Goal: Transaction & Acquisition: Purchase product/service

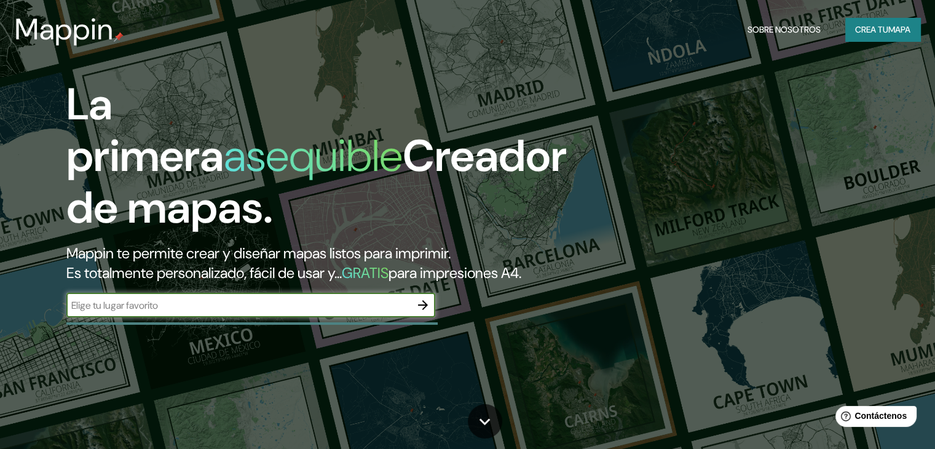
click at [293, 312] on input "text" at bounding box center [238, 305] width 344 height 14
click at [853, 20] on button "Crea tu mapa" at bounding box center [882, 29] width 75 height 23
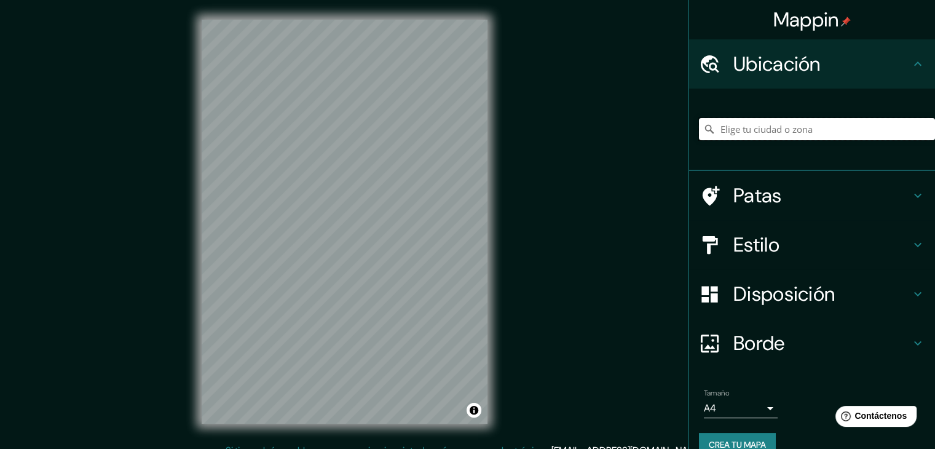
click at [792, 133] on input "Elige tu ciudad o zona" at bounding box center [817, 129] width 236 height 22
type input "Lyndby [PERSON_NAME], [STREET_ADDRESS]"
click at [888, 131] on input "Lyndby [PERSON_NAME], [STREET_ADDRESS]" at bounding box center [817, 129] width 236 height 22
click at [750, 253] on font "Estilo" at bounding box center [756, 245] width 46 height 26
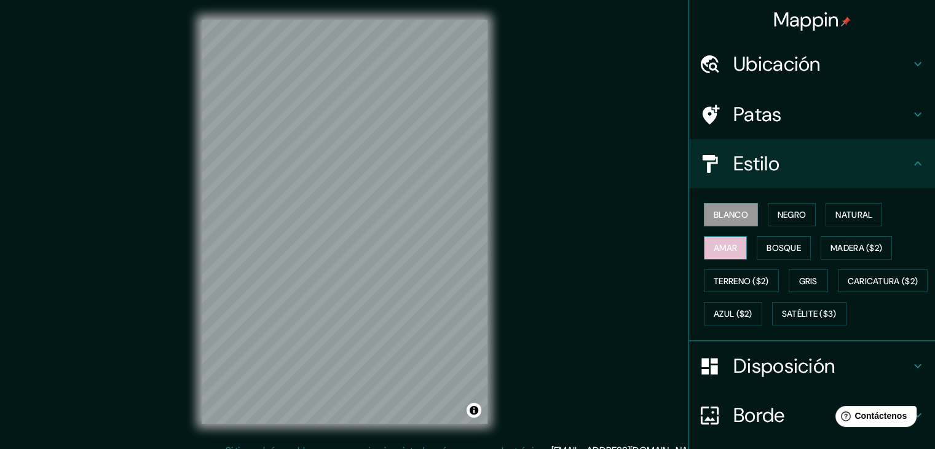
click at [728, 254] on button "Amar" at bounding box center [725, 247] width 43 height 23
click at [774, 256] on button "Bosque" at bounding box center [784, 247] width 54 height 23
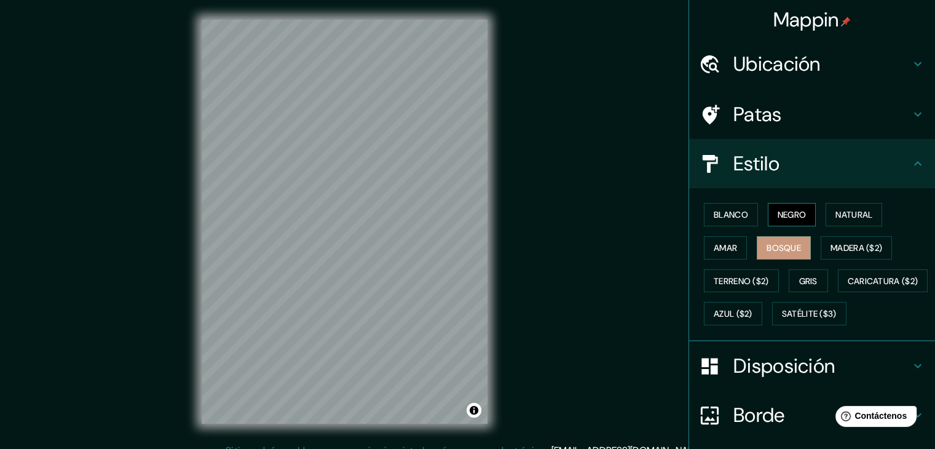
drag, startPoint x: 797, startPoint y: 200, endPoint x: 792, endPoint y: 210, distance: 11.0
click at [792, 210] on div "Blanco Negro Natural Amar Bosque Madera ($2) Terreno ($2) Gris Caricatura ($2) …" at bounding box center [817, 264] width 236 height 132
click at [792, 210] on font "Negro" at bounding box center [792, 214] width 29 height 11
click at [850, 218] on font "Natural" at bounding box center [853, 214] width 37 height 11
click at [546, 342] on div "Mappin Ubicación [GEOGRAPHIC_DATA][PERSON_NAME], [GEOGRAPHIC_DATA], [GEOGRAPHIC…" at bounding box center [467, 231] width 935 height 463
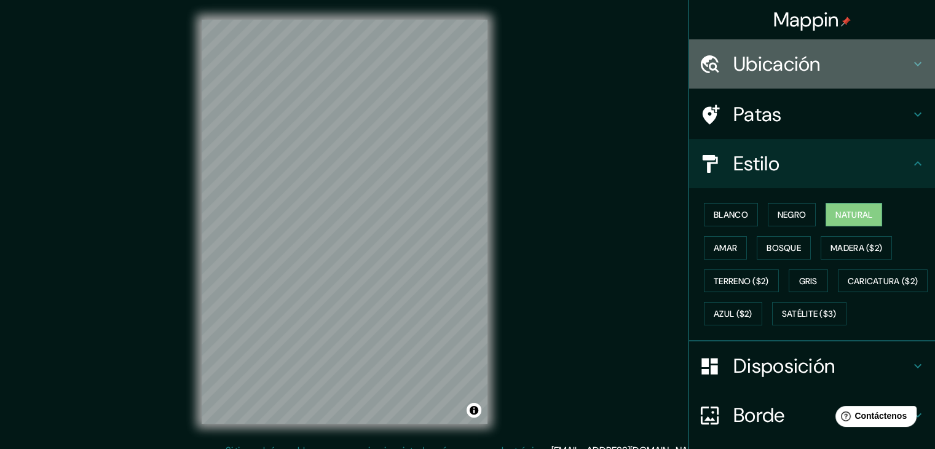
click at [811, 71] on font "Ubicación" at bounding box center [776, 64] width 87 height 26
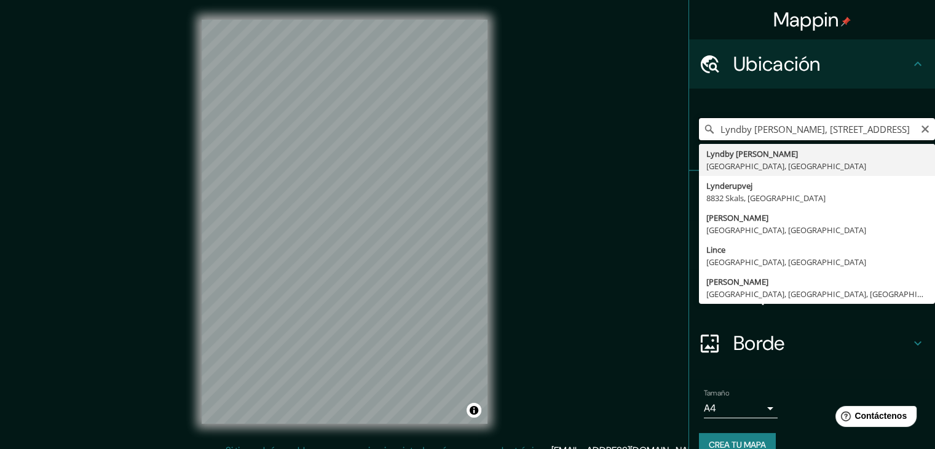
click at [782, 129] on input "Lyndby [PERSON_NAME], [STREET_ADDRESS]" at bounding box center [817, 129] width 236 height 22
click at [921, 130] on icon "Claro" at bounding box center [924, 128] width 7 height 7
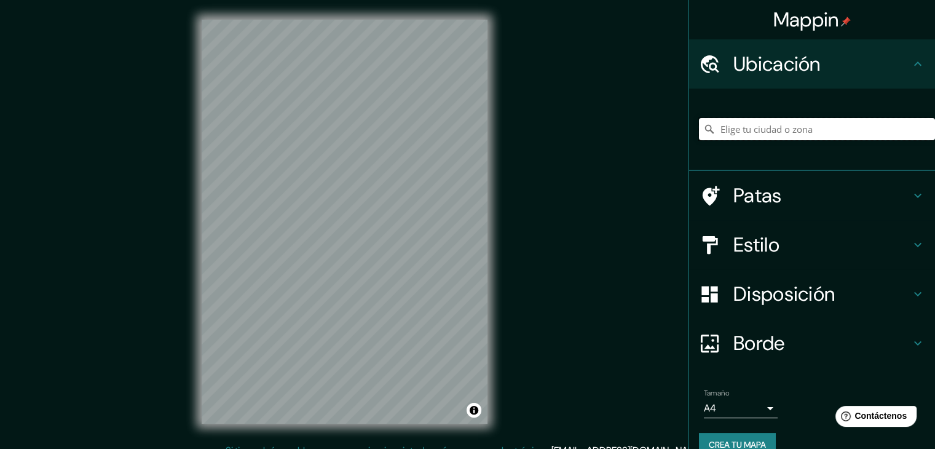
paste input "H. C. [PERSON_NAME][GEOGRAPHIC_DATA], Paul [STREET_ADDRESS]"
type input "Paul [STREET_ADDRESS]"
click at [781, 244] on h4 "Estilo" at bounding box center [821, 244] width 177 height 25
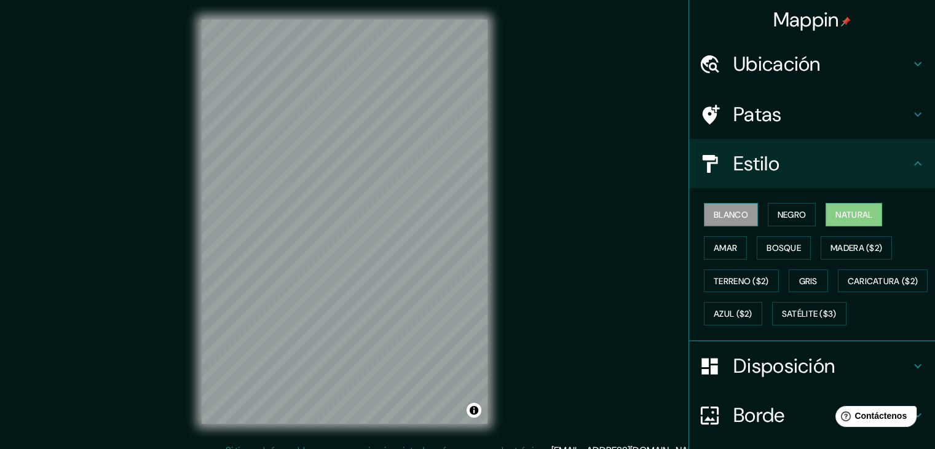
click at [714, 209] on font "Blanco" at bounding box center [731, 214] width 34 height 11
click at [720, 246] on font "Amar" at bounding box center [725, 247] width 23 height 11
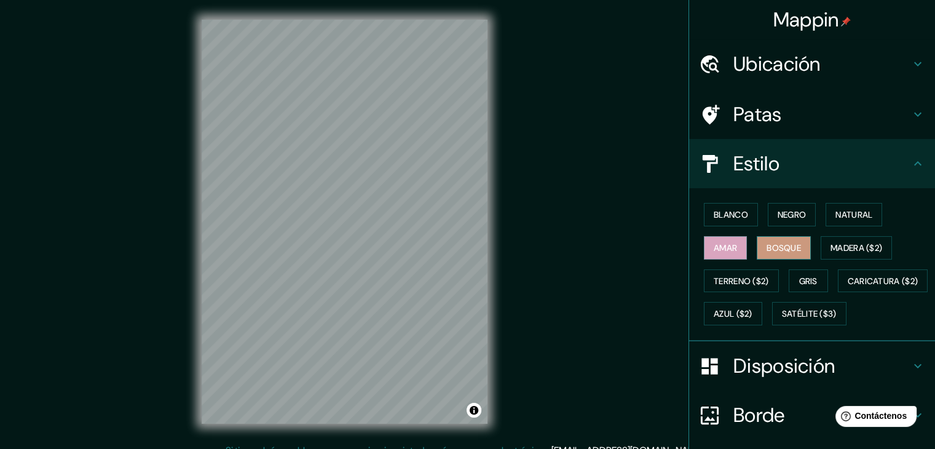
click at [771, 256] on button "Bosque" at bounding box center [784, 247] width 54 height 23
click at [730, 246] on button "Amar" at bounding box center [725, 247] width 43 height 23
click at [757, 207] on div "Blanco Negro Natural Amar Bosque Madera ($2) Terreno ($2) Gris Caricatura ($2) …" at bounding box center [817, 264] width 236 height 132
click at [778, 209] on font "Negro" at bounding box center [792, 214] width 29 height 11
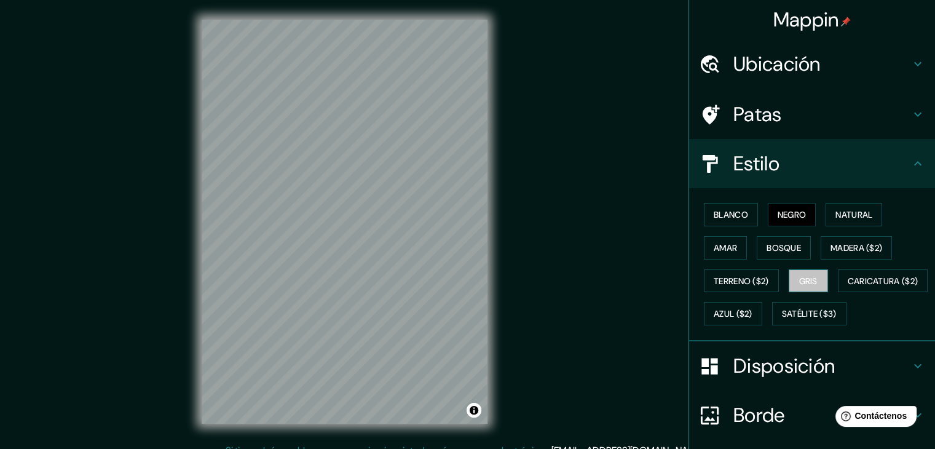
click at [800, 286] on font "Gris" at bounding box center [808, 281] width 18 height 16
click at [723, 209] on font "Blanco" at bounding box center [731, 214] width 34 height 11
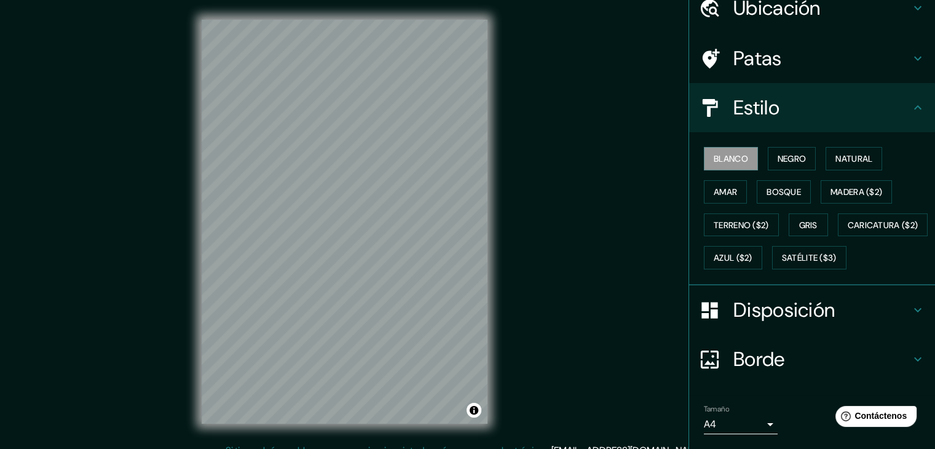
scroll to position [74, 0]
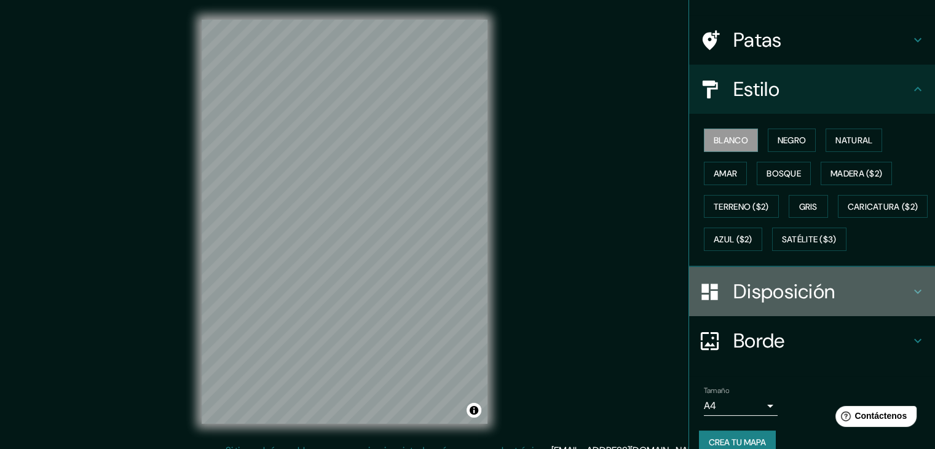
click at [895, 304] on h4 "Disposición" at bounding box center [821, 291] width 177 height 25
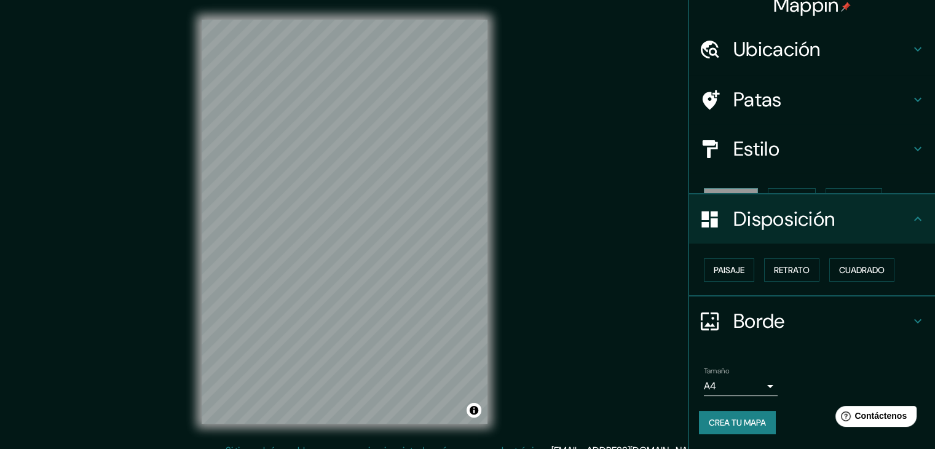
scroll to position [0, 0]
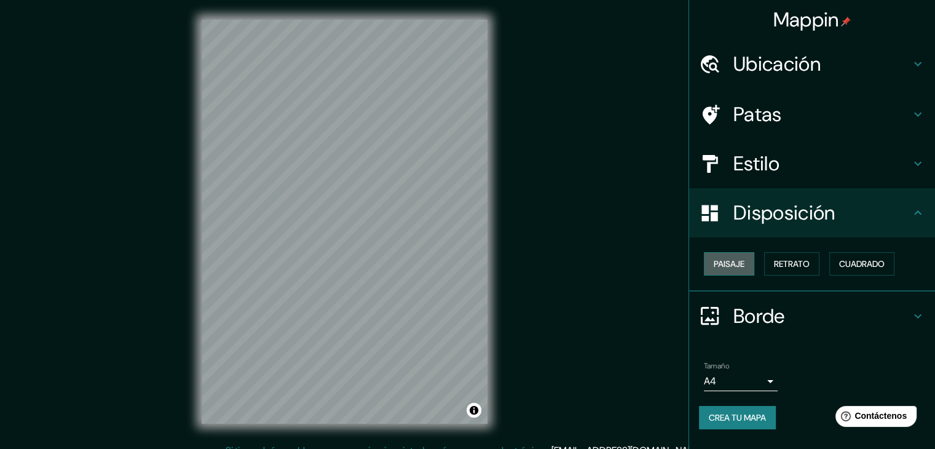
click at [746, 266] on button "Paisaje" at bounding box center [729, 263] width 50 height 23
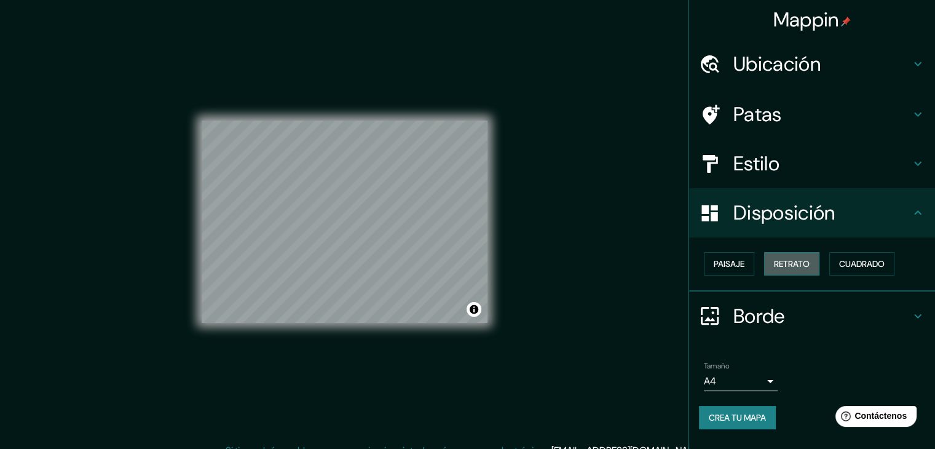
click at [800, 262] on font "Retrato" at bounding box center [792, 263] width 36 height 11
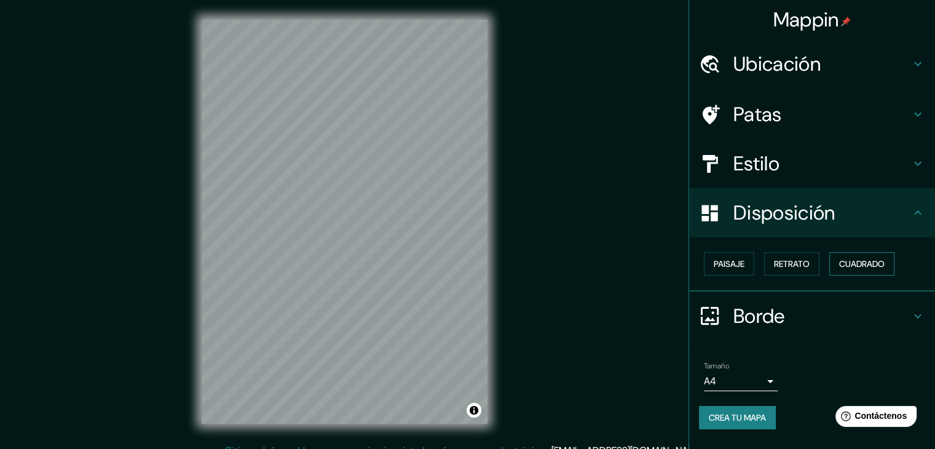
click at [867, 268] on font "Cuadrado" at bounding box center [861, 263] width 45 height 11
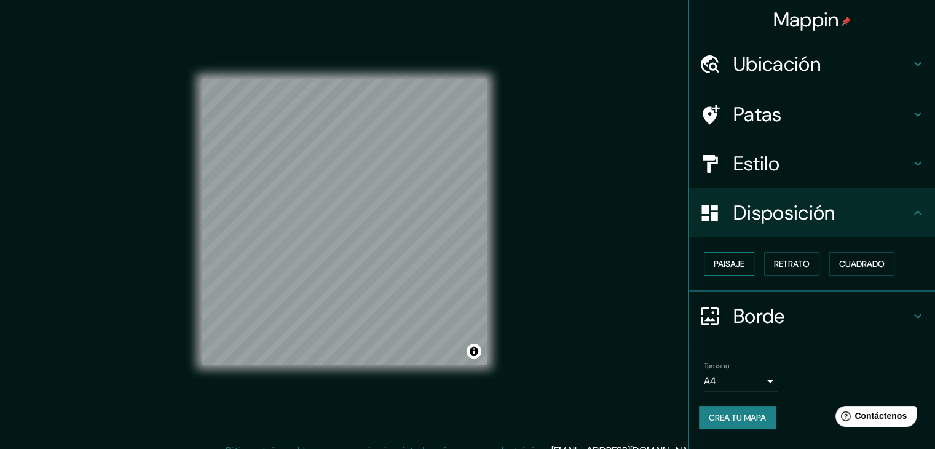
click at [750, 261] on button "Paisaje" at bounding box center [729, 263] width 50 height 23
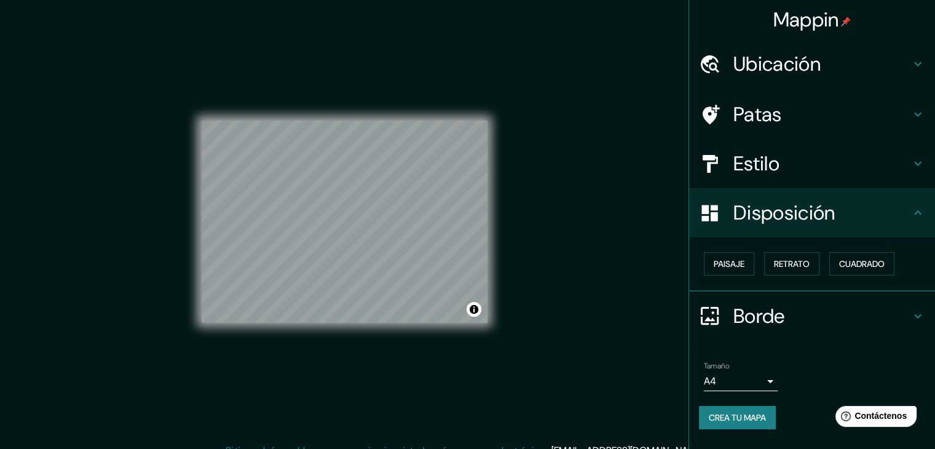
click at [908, 315] on h4 "Borde" at bounding box center [821, 316] width 177 height 25
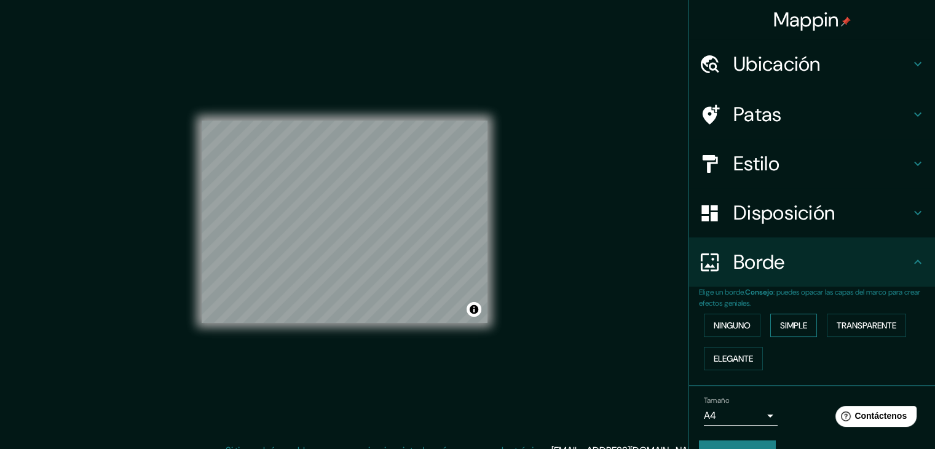
click at [794, 320] on font "Simple" at bounding box center [793, 325] width 27 height 11
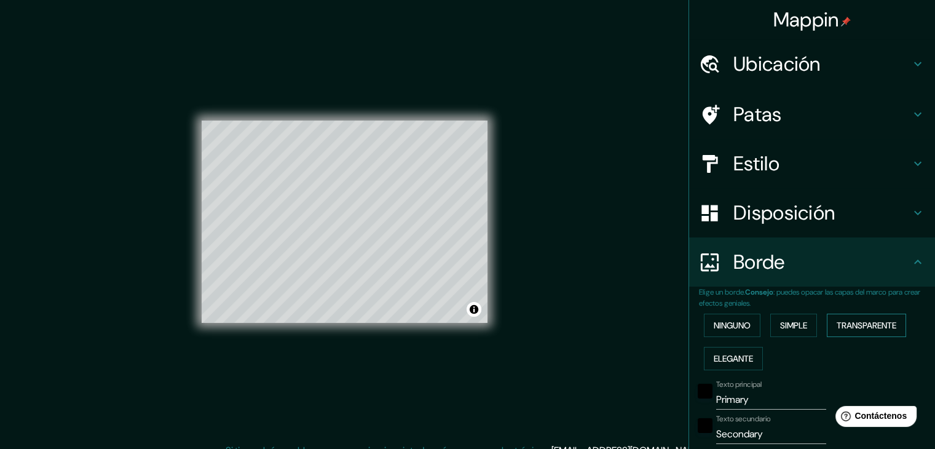
click at [855, 321] on font "Transparente" at bounding box center [867, 325] width 60 height 11
click at [728, 328] on font "Ninguno" at bounding box center [732, 325] width 37 height 11
